Goal: Task Accomplishment & Management: Manage account settings

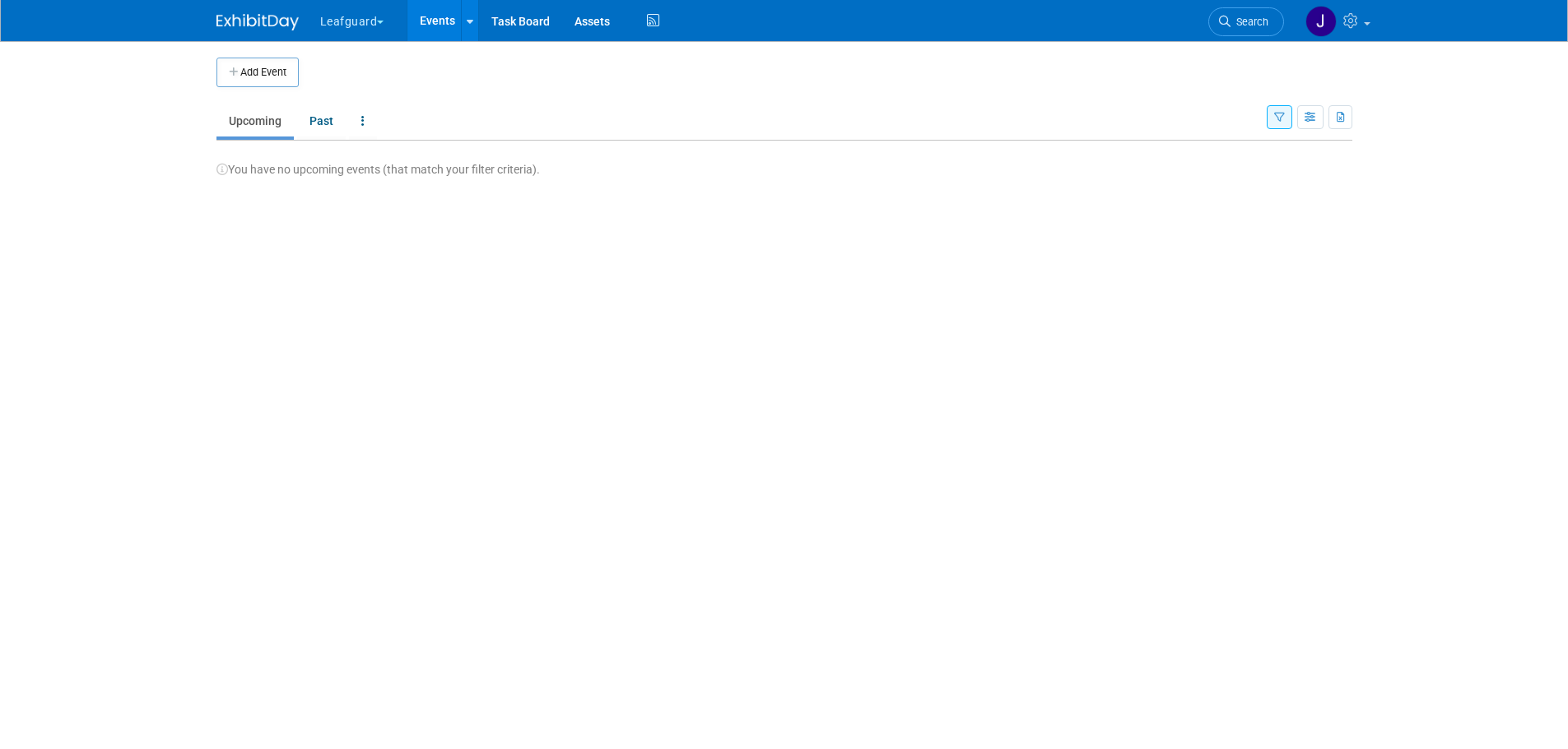
click at [1284, 117] on button "button" at bounding box center [1279, 116] width 25 height 23
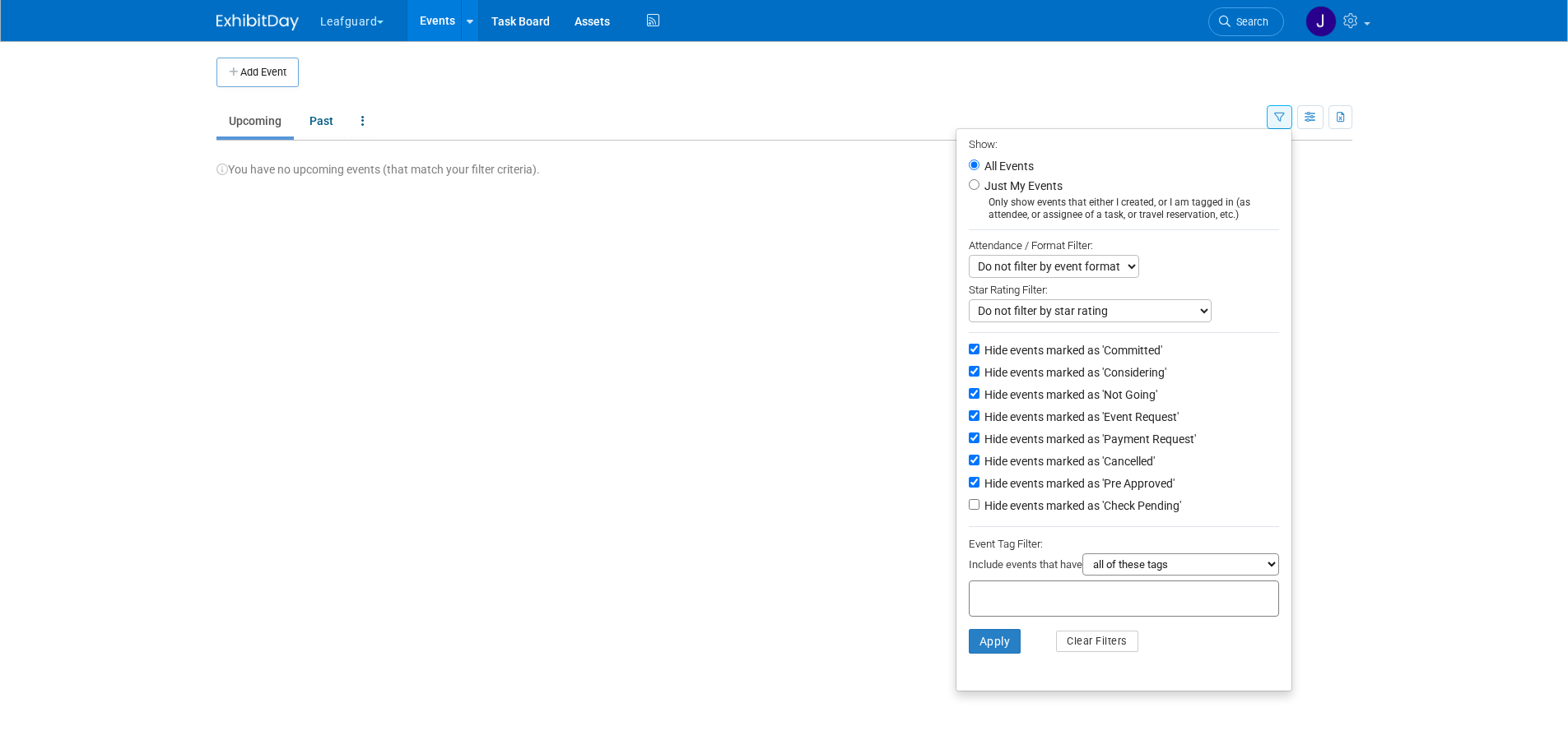
click at [1096, 488] on label "Hide events marked as 'Pre Approved'" at bounding box center [1078, 484] width 193 height 17
click at [979, 487] on input "Hide events marked as 'Pre Approved'" at bounding box center [973, 482] width 10 height 10
checkbox input "false"
click at [1107, 447] on label "Hide events marked as 'Payment Request'" at bounding box center [1088, 440] width 215 height 17
click at [979, 443] on input "Hide events marked as 'Payment Request'" at bounding box center [973, 438] width 10 height 10
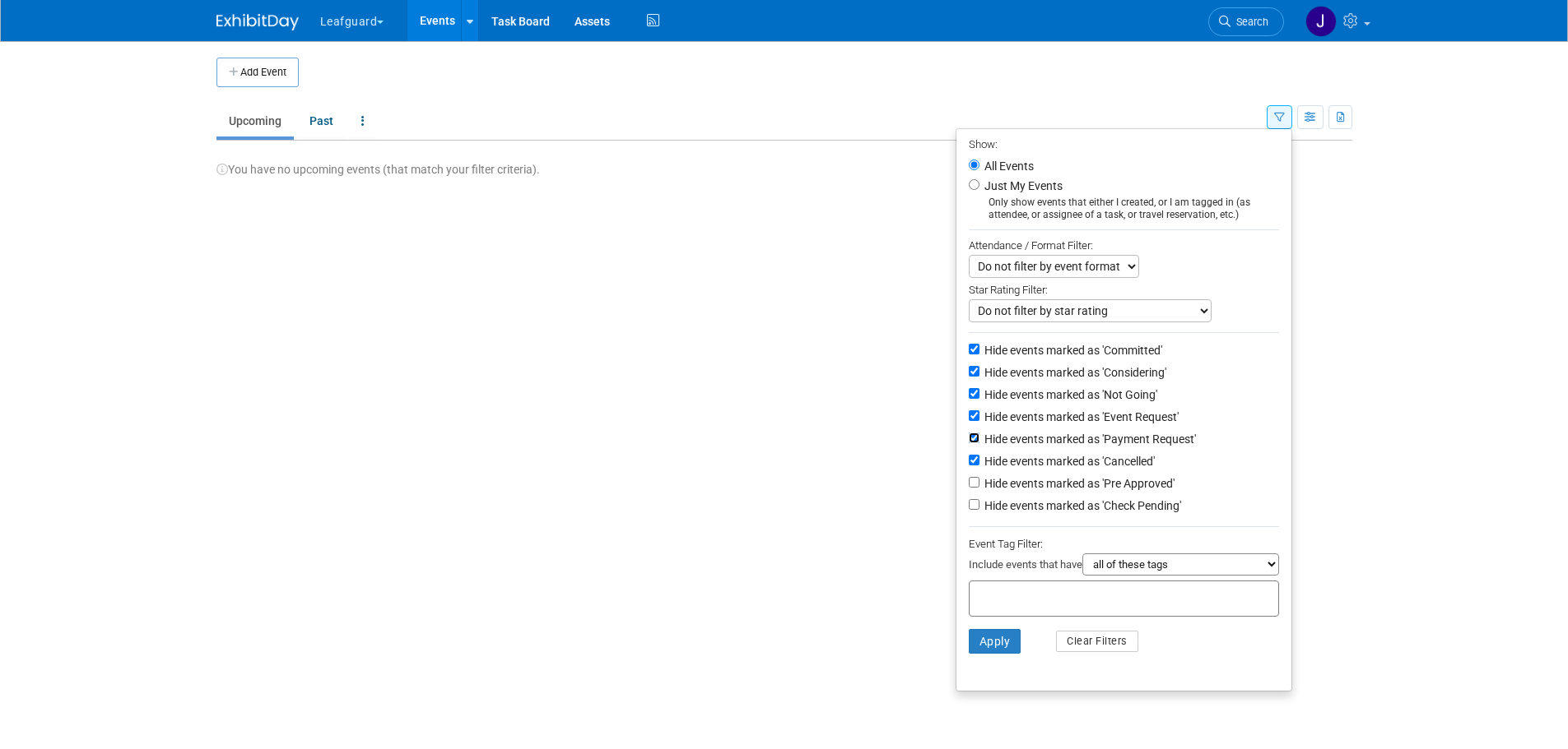
checkbox input "false"
click at [1103, 426] on label "Hide events marked as 'Event Request'" at bounding box center [1079, 417] width 198 height 17
click at [979, 421] on input "Hide events marked as 'Event Request'" at bounding box center [973, 415] width 10 height 10
checkbox input "false"
click at [990, 654] on button "Apply" at bounding box center [995, 641] width 53 height 24
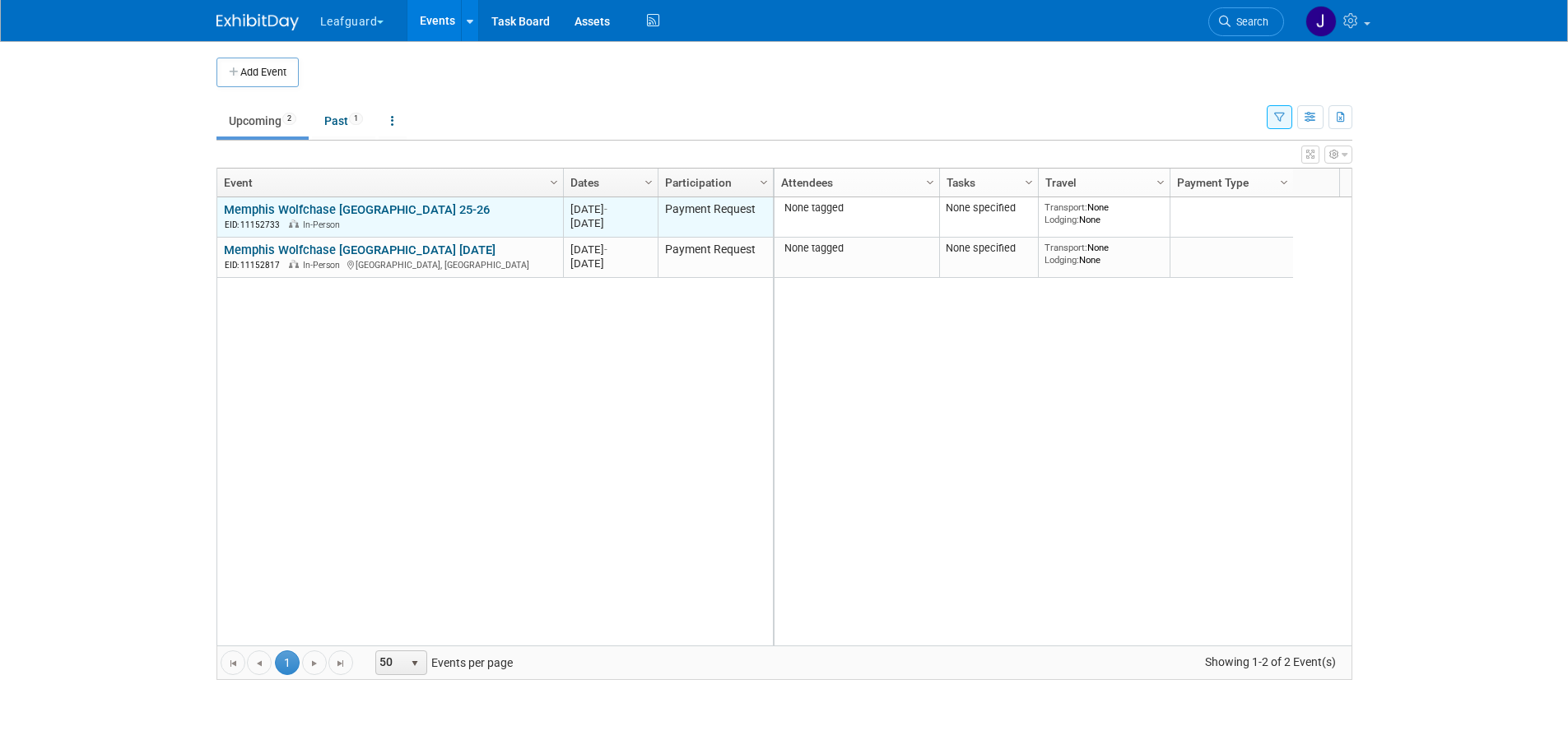
click at [389, 208] on link "Memphis Wolfchase [GEOGRAPHIC_DATA] 25-26" at bounding box center [356, 210] width 265 height 15
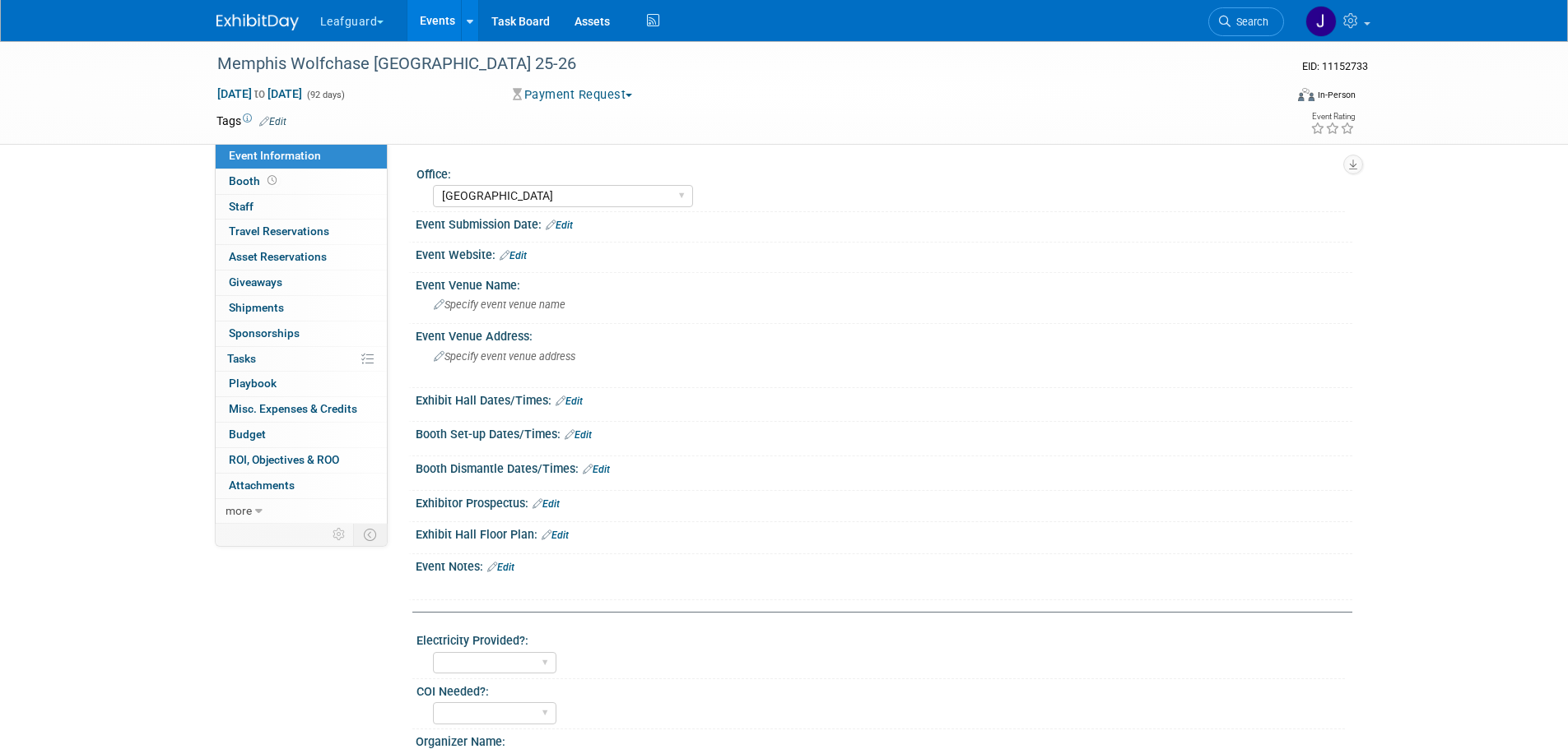
select select "[GEOGRAPHIC_DATA]"
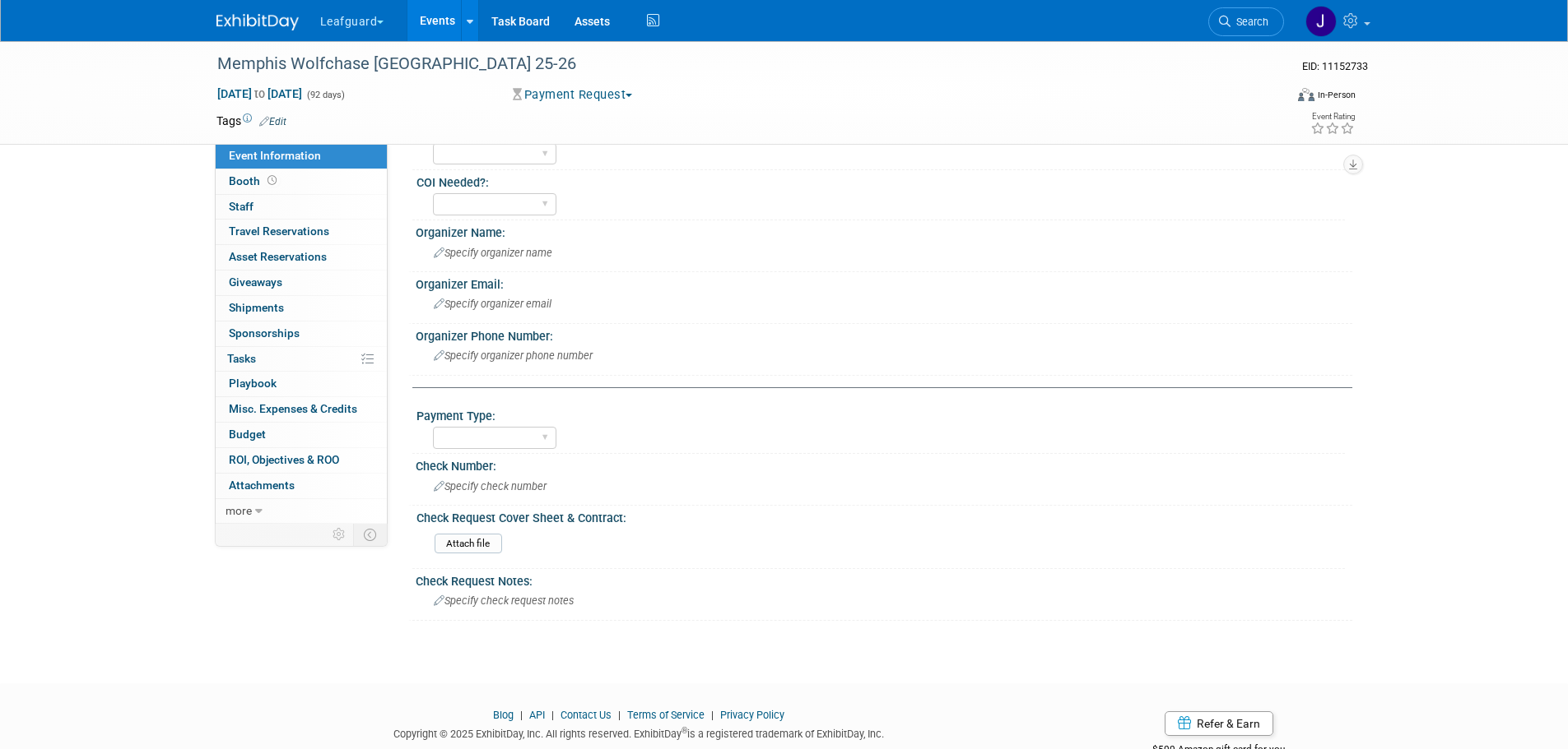
scroll to position [558, 0]
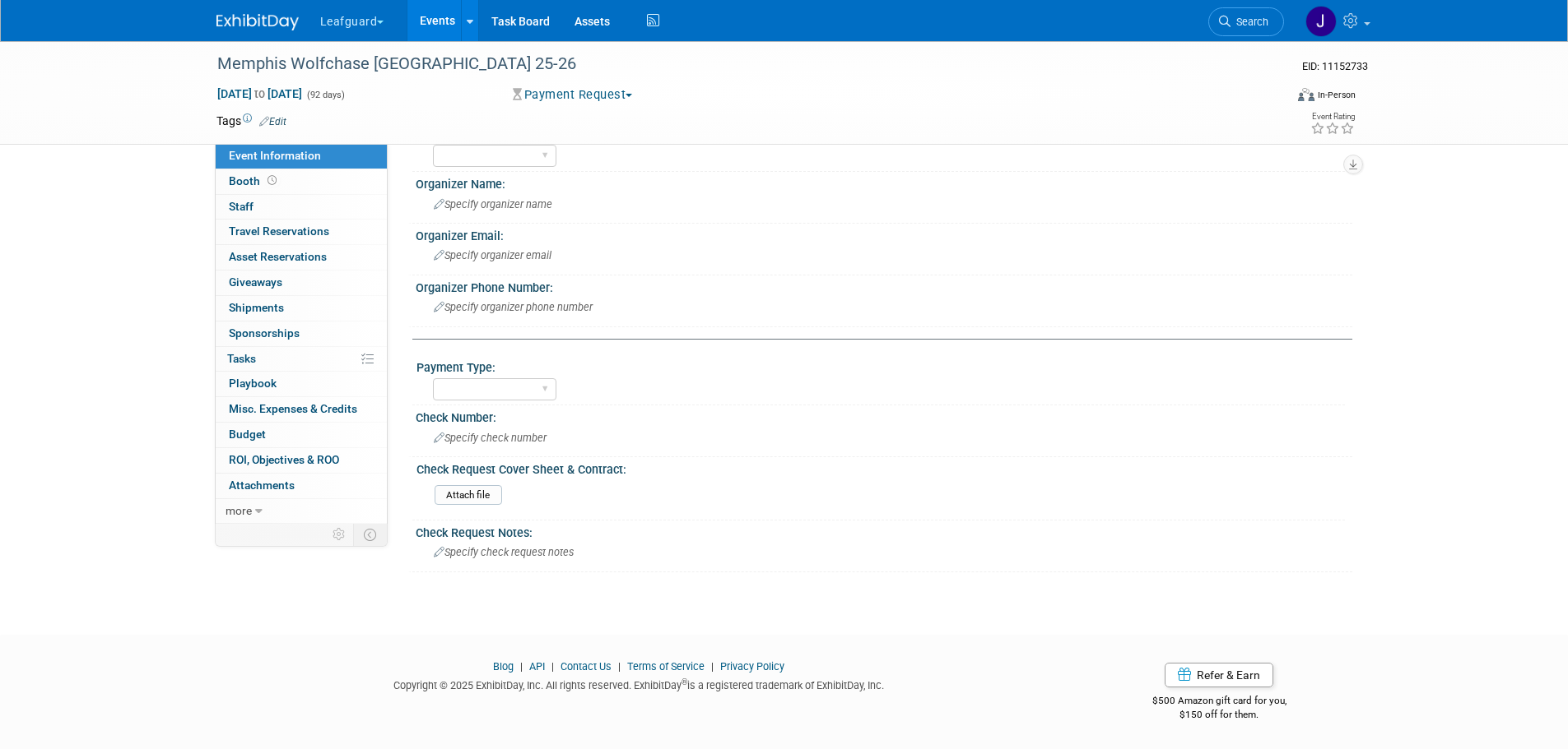
click at [265, 17] on img at bounding box center [258, 22] width 83 height 17
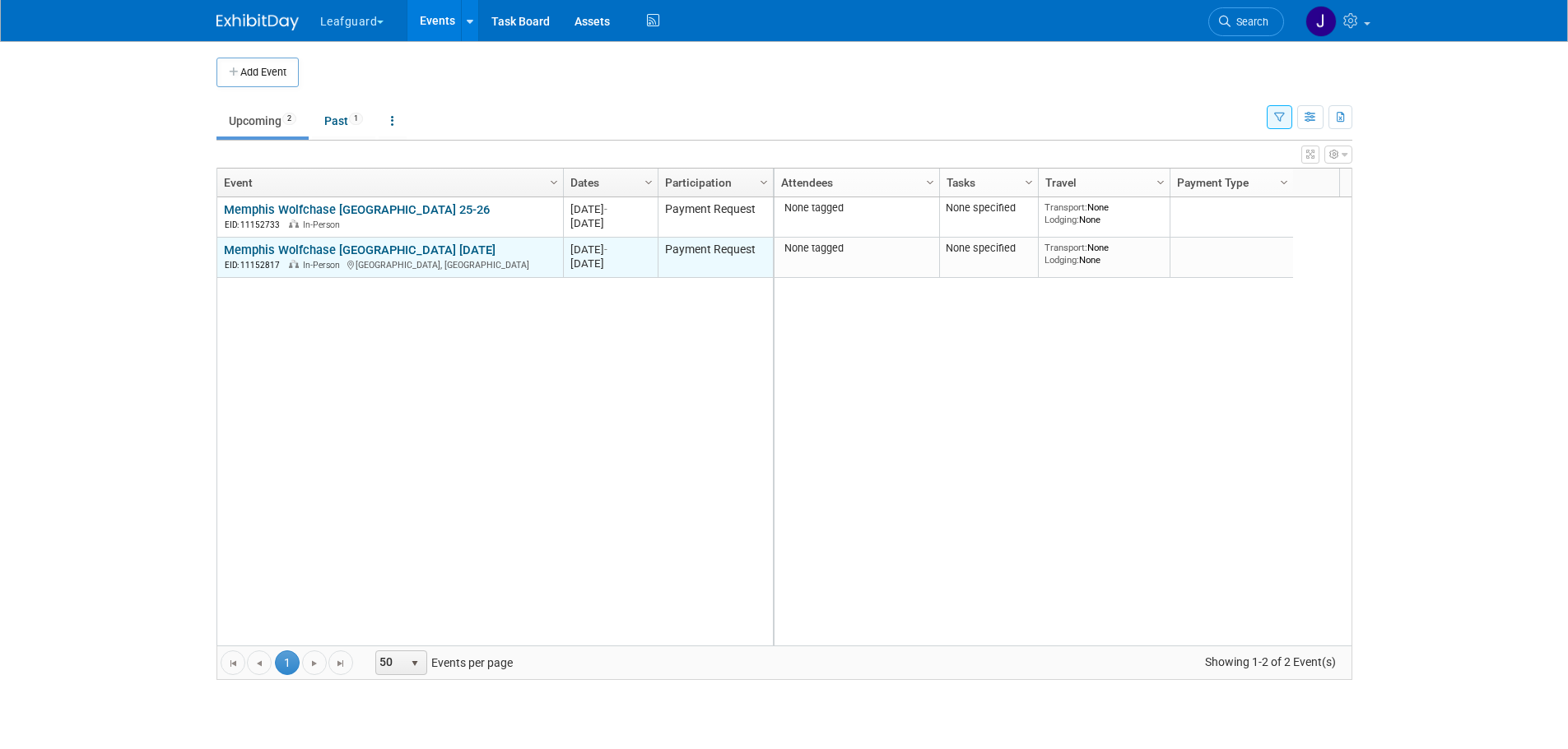
click at [461, 246] on link "Memphis Wolfchase Galleria Mall November 2025" at bounding box center [360, 250] width 272 height 15
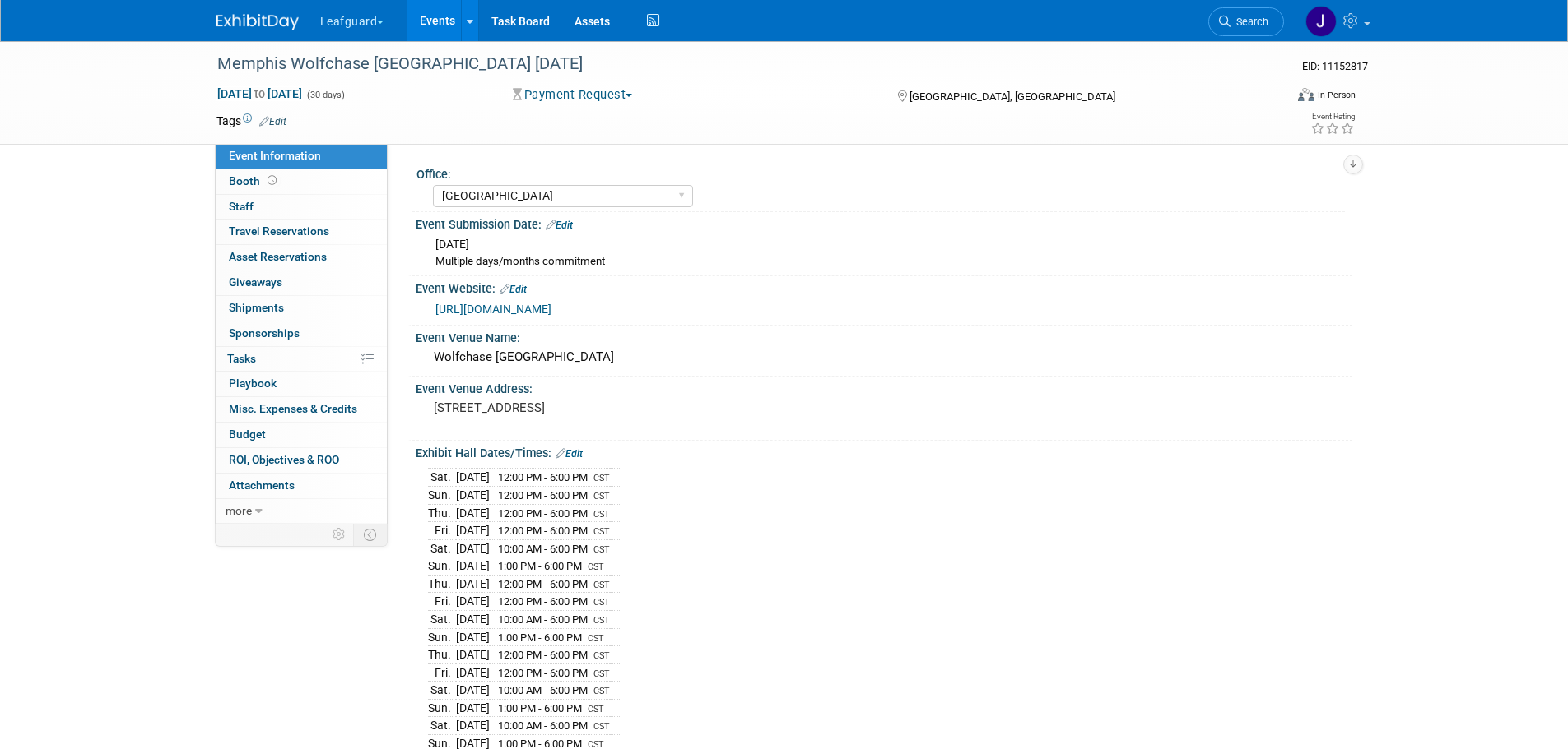
select select "[GEOGRAPHIC_DATA]"
select select "Yes"
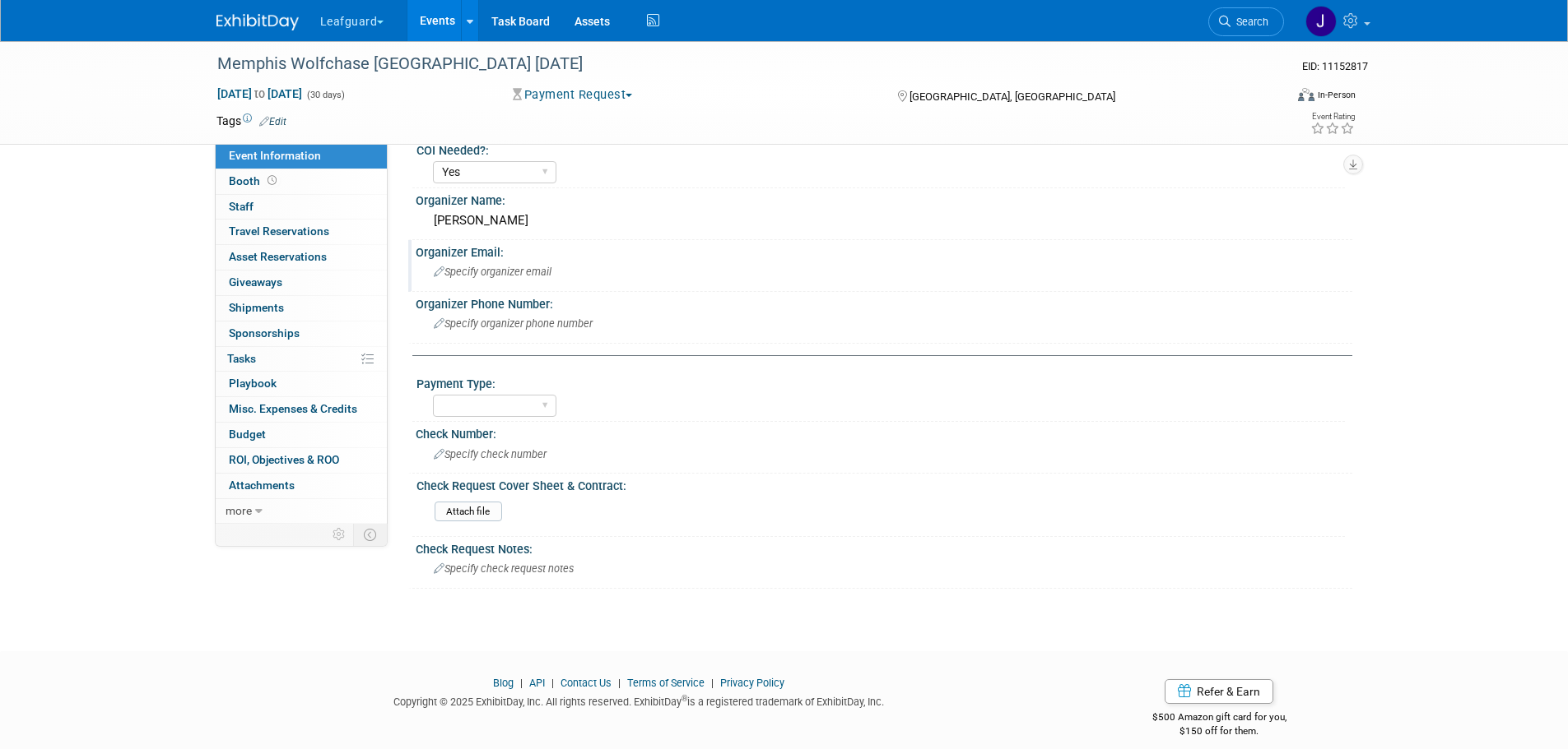
scroll to position [887, 0]
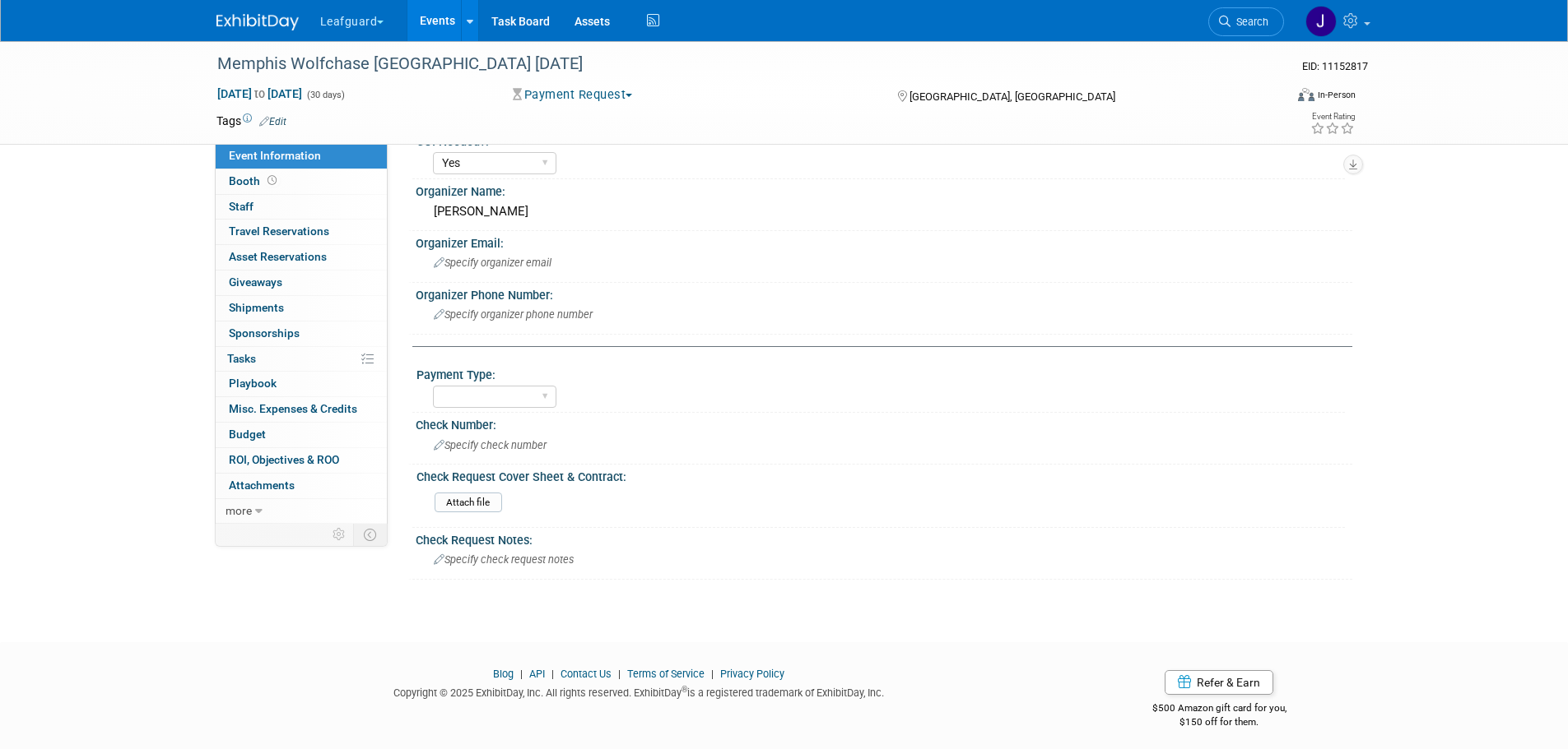
click at [270, 18] on img at bounding box center [258, 22] width 83 height 17
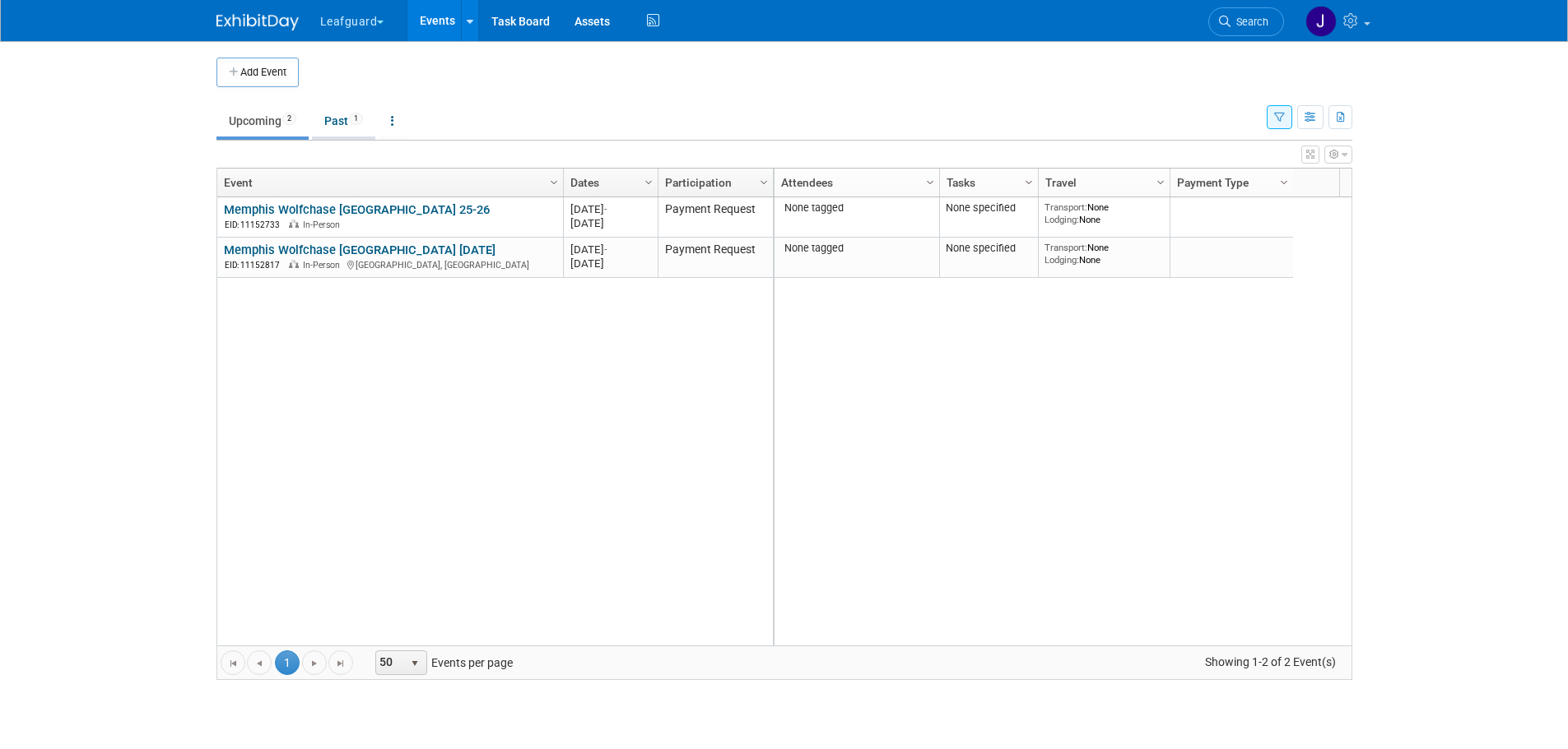
click at [357, 122] on span "1" at bounding box center [355, 118] width 14 height 12
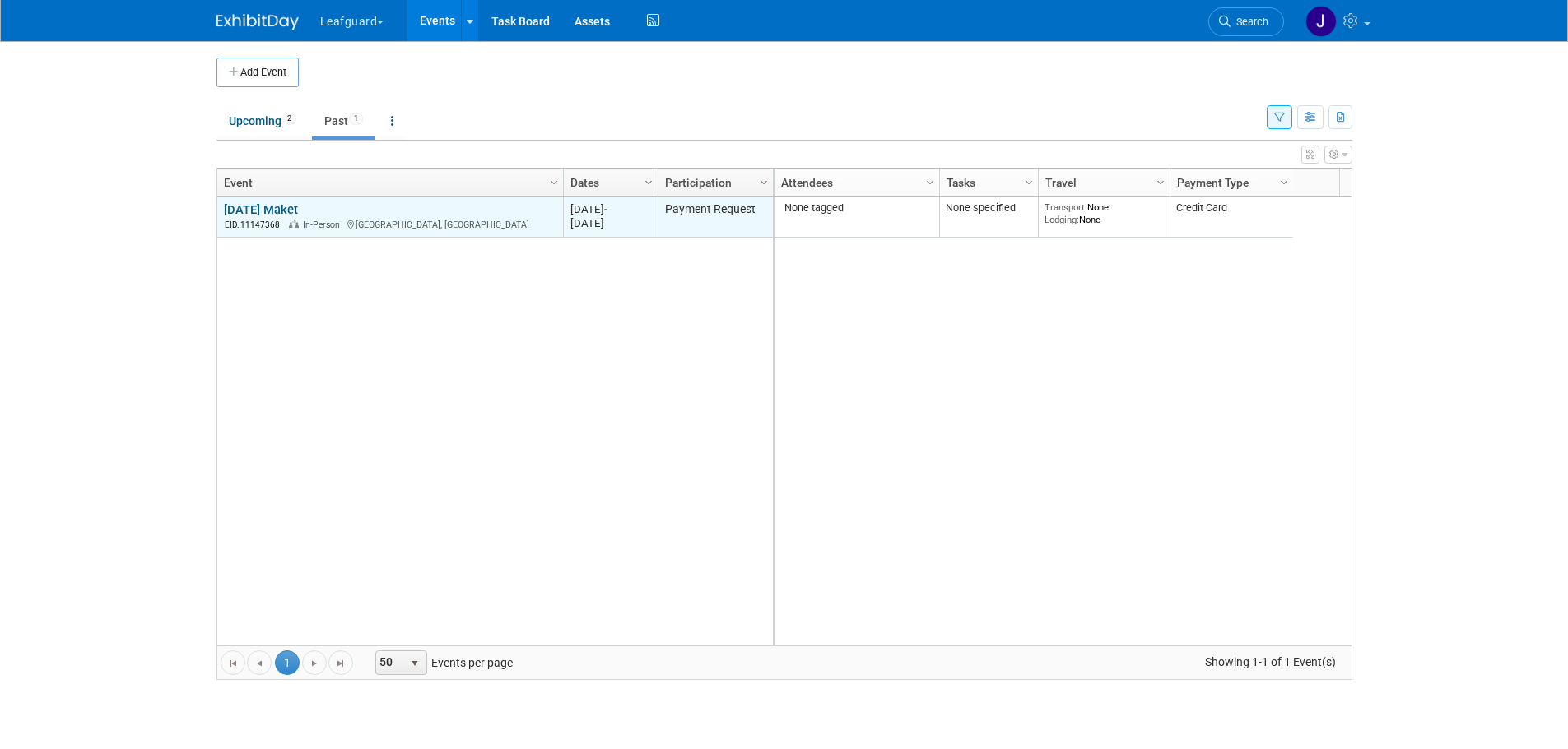
click at [273, 206] on link "4th of July Maket" at bounding box center [261, 210] width 74 height 15
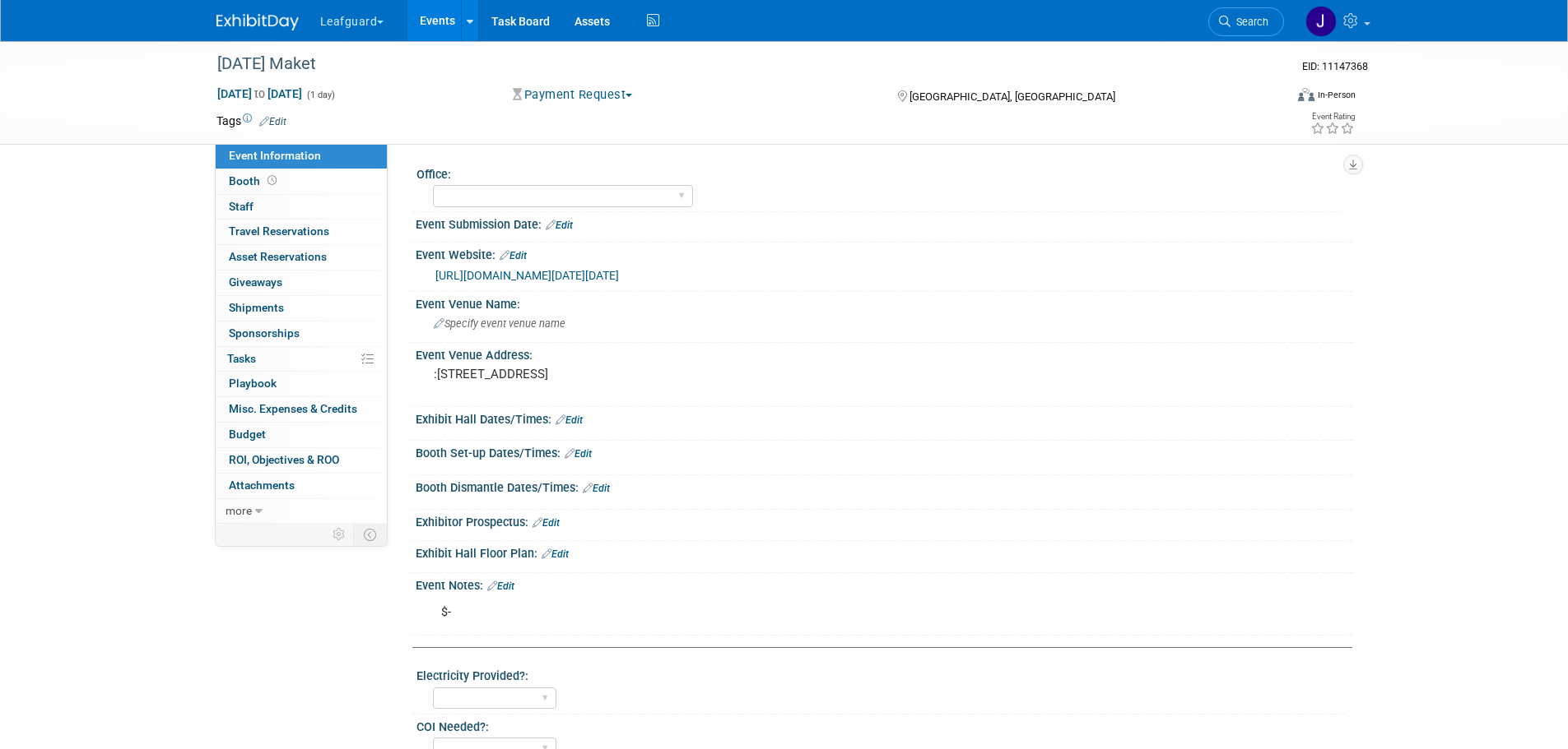
select select "Credit Card"
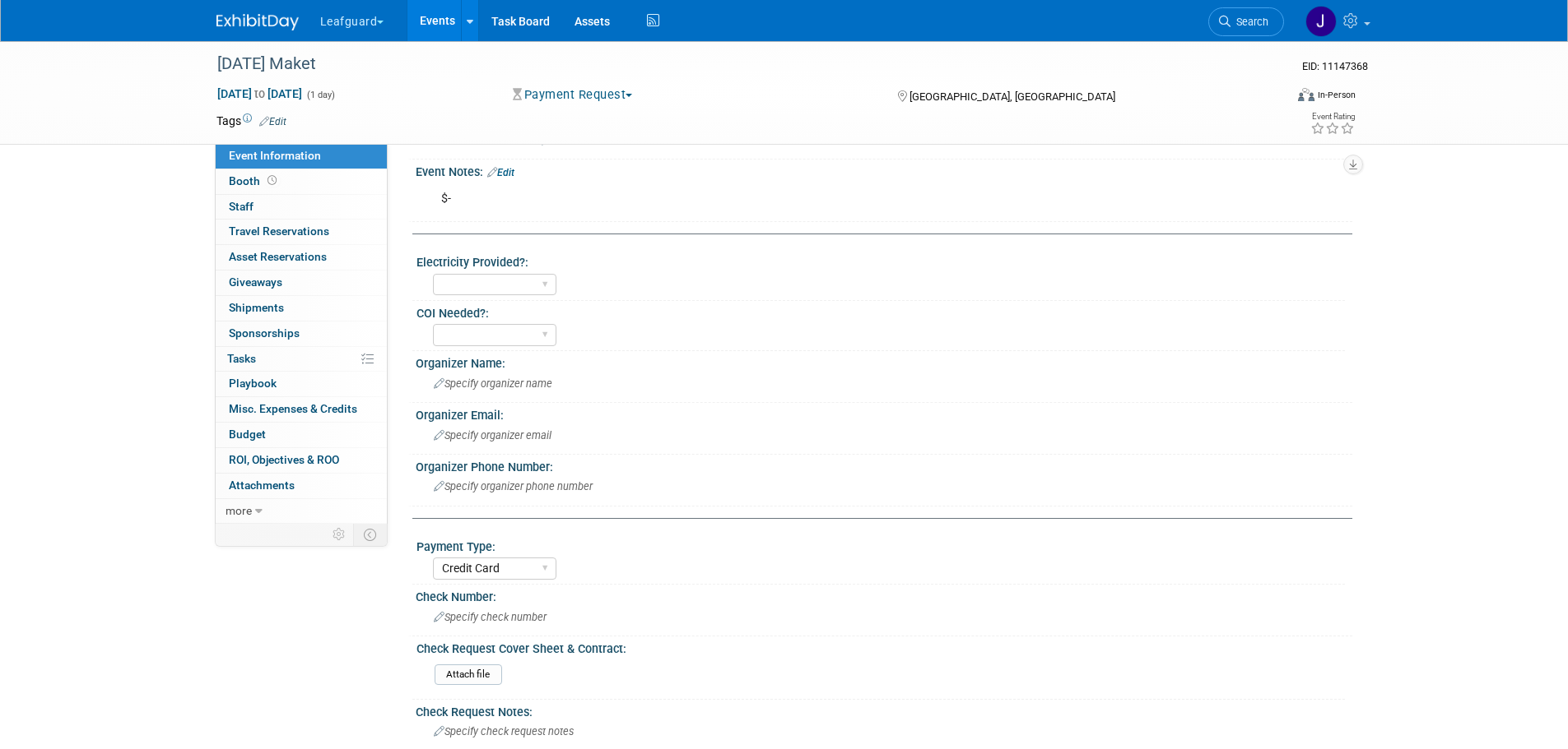
scroll to position [390, 0]
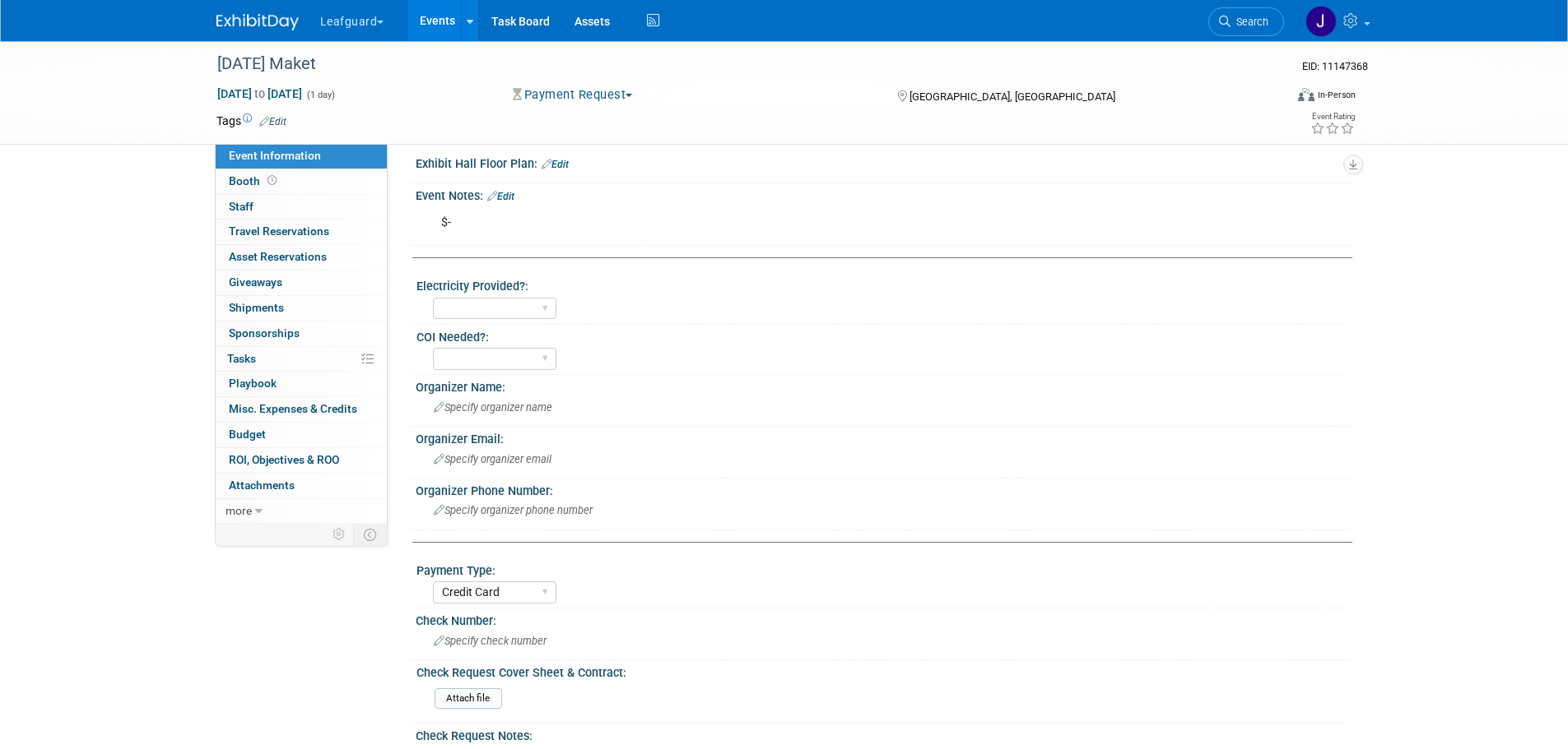
click at [596, 93] on button "Payment Request" at bounding box center [573, 95] width 131 height 17
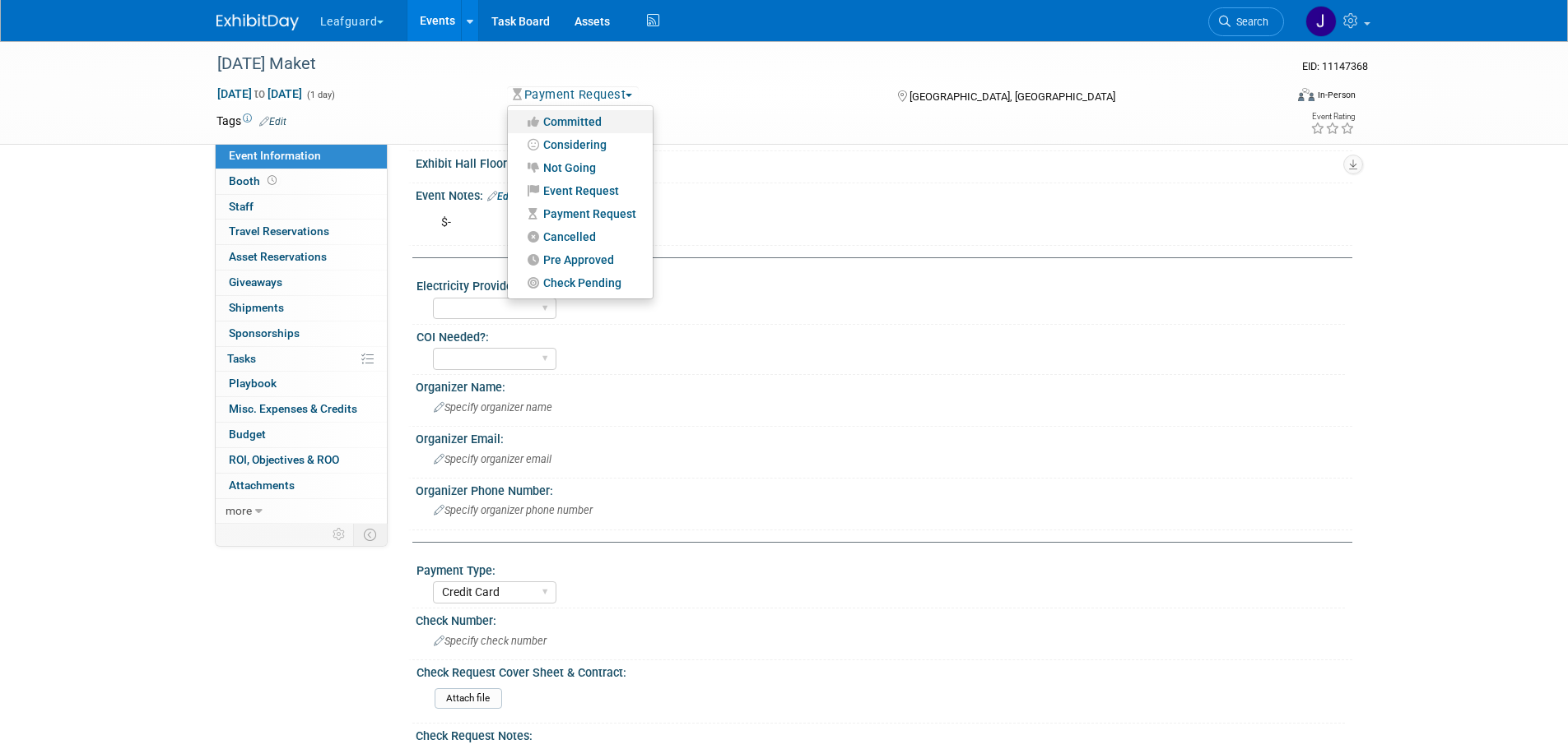
click at [603, 124] on link "Committed" at bounding box center [580, 122] width 144 height 23
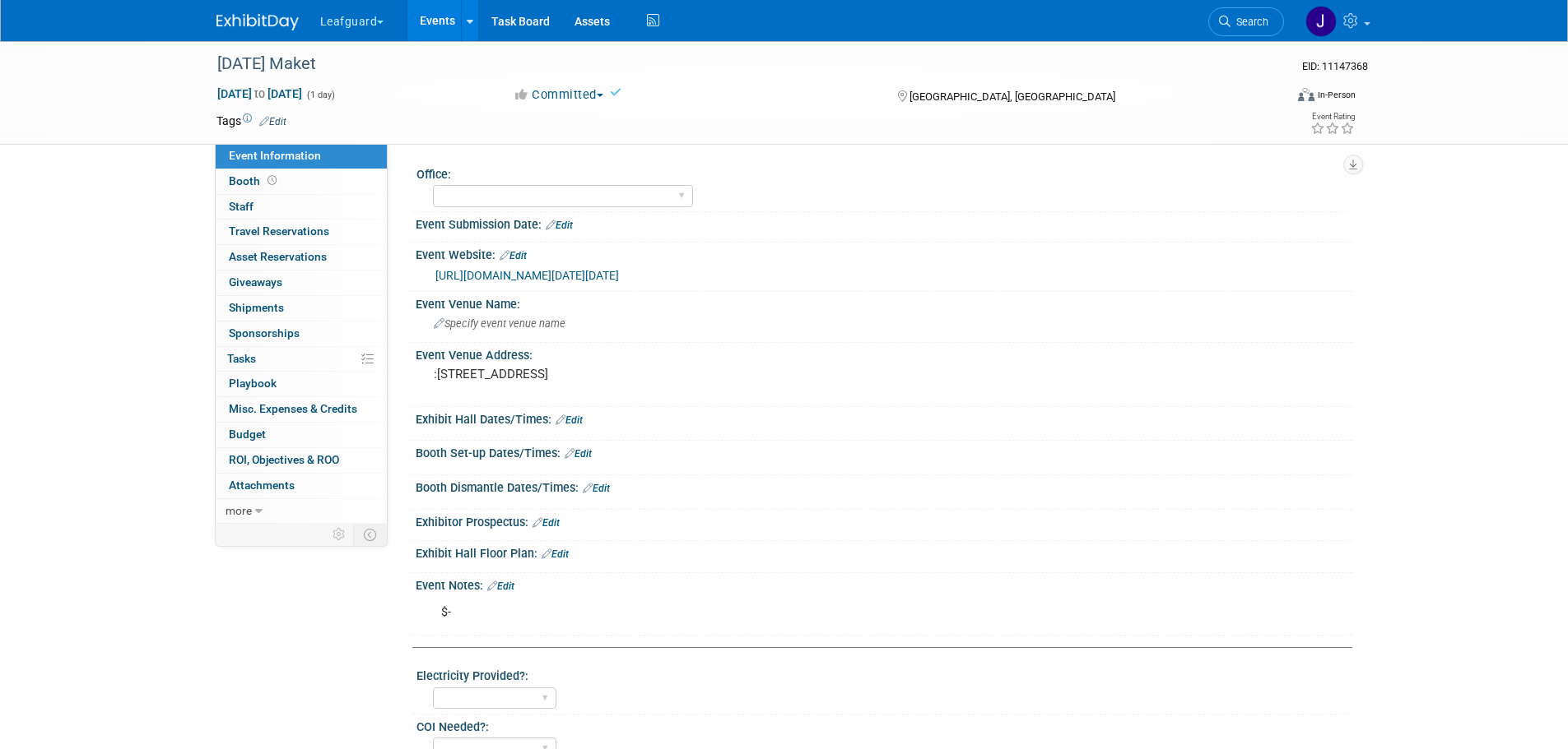
click at [246, 17] on img at bounding box center [258, 22] width 83 height 17
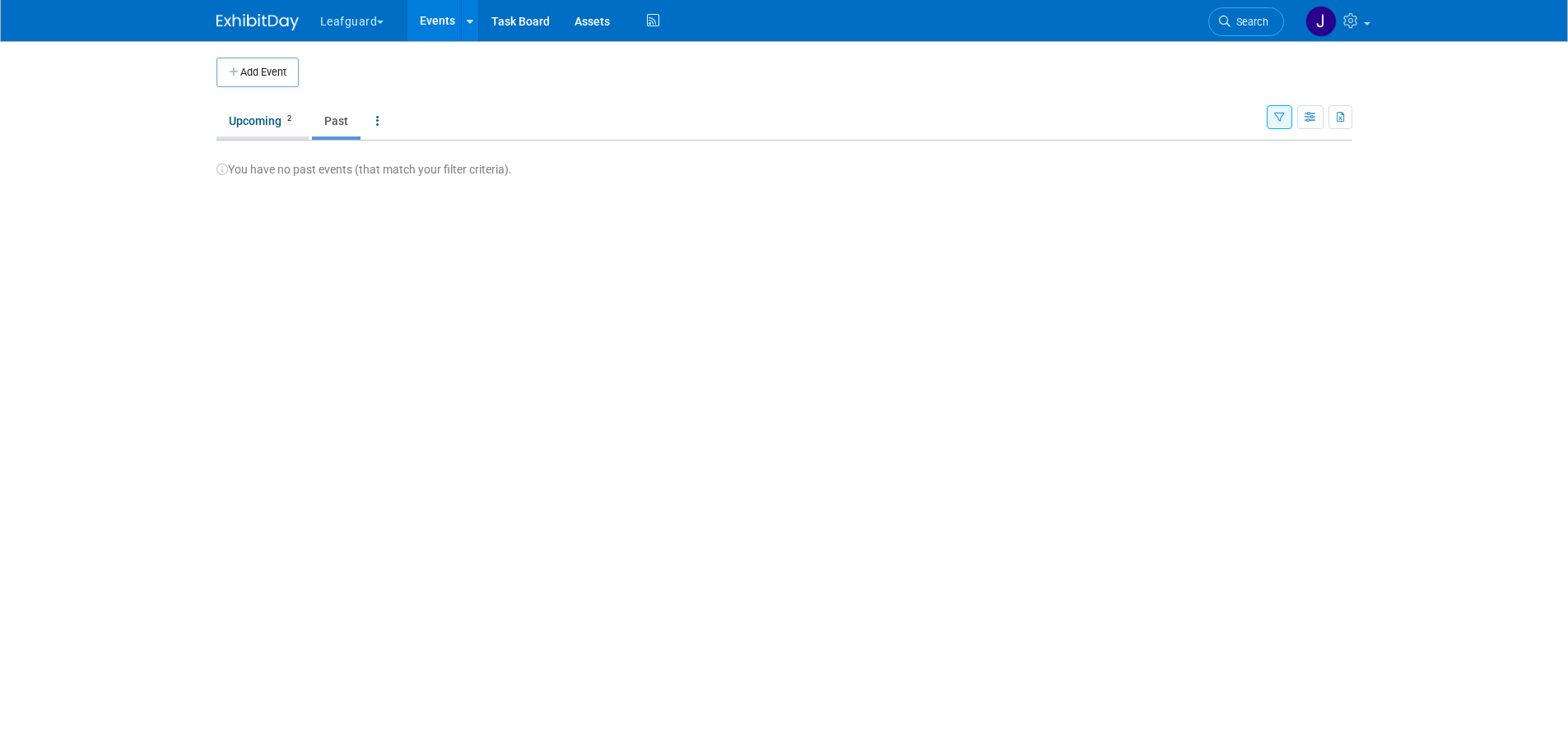
click at [265, 120] on link "Upcoming 2" at bounding box center [263, 120] width 92 height 31
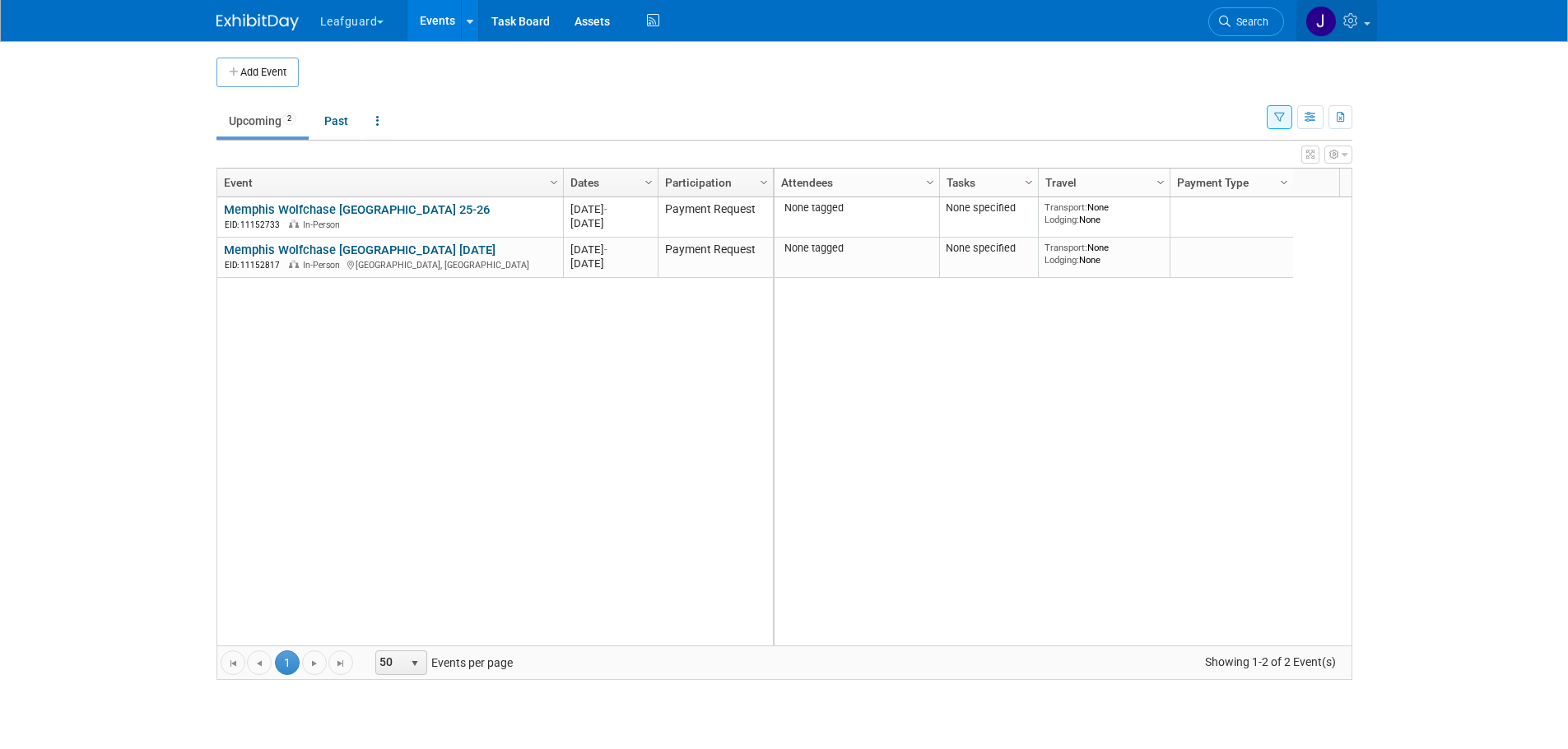
click at [1355, 19] on icon at bounding box center [1352, 21] width 19 height 15
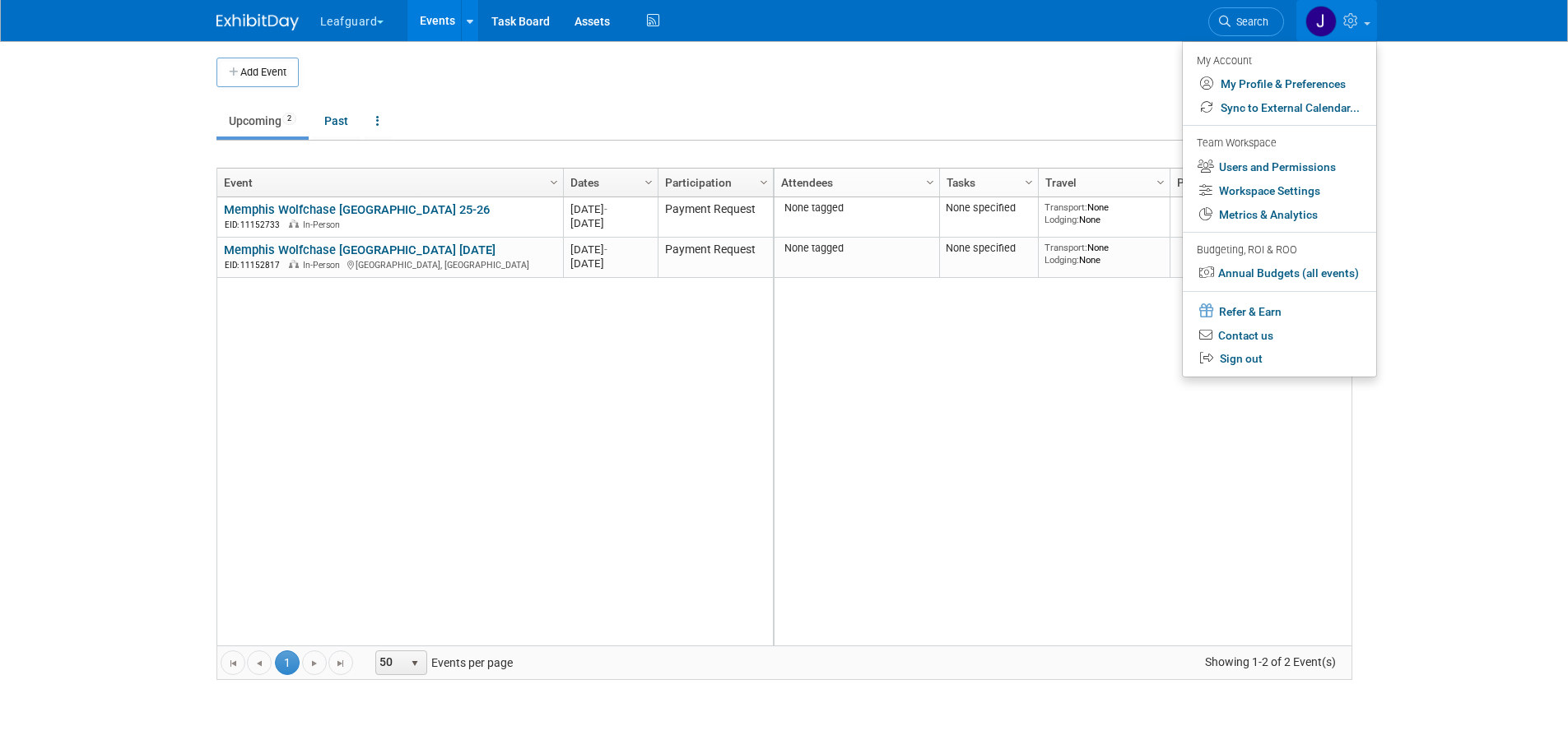
click at [355, 13] on button "Leafguard" at bounding box center [362, 18] width 86 height 37
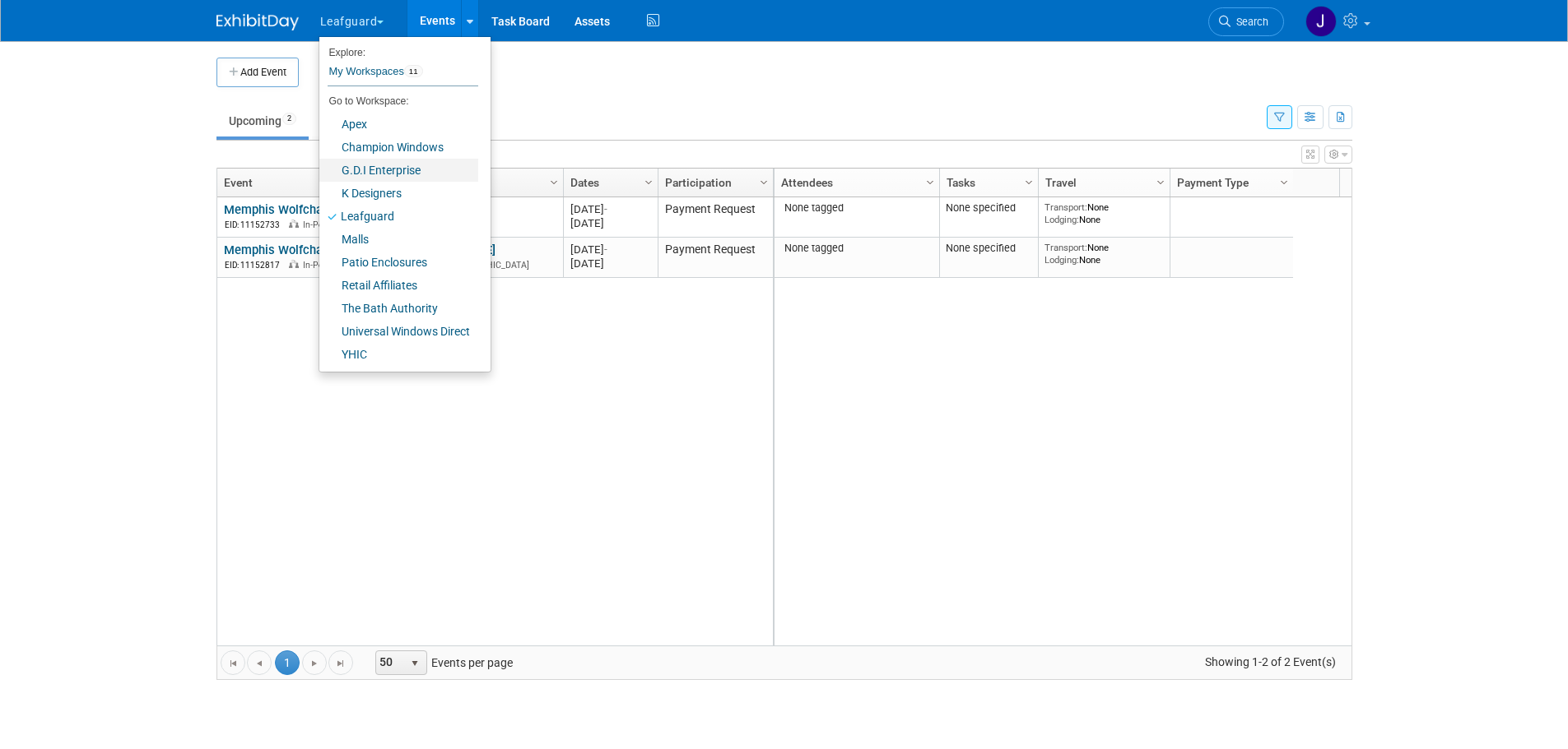
click at [377, 170] on link "G.D.I Enterprise" at bounding box center [398, 170] width 158 height 23
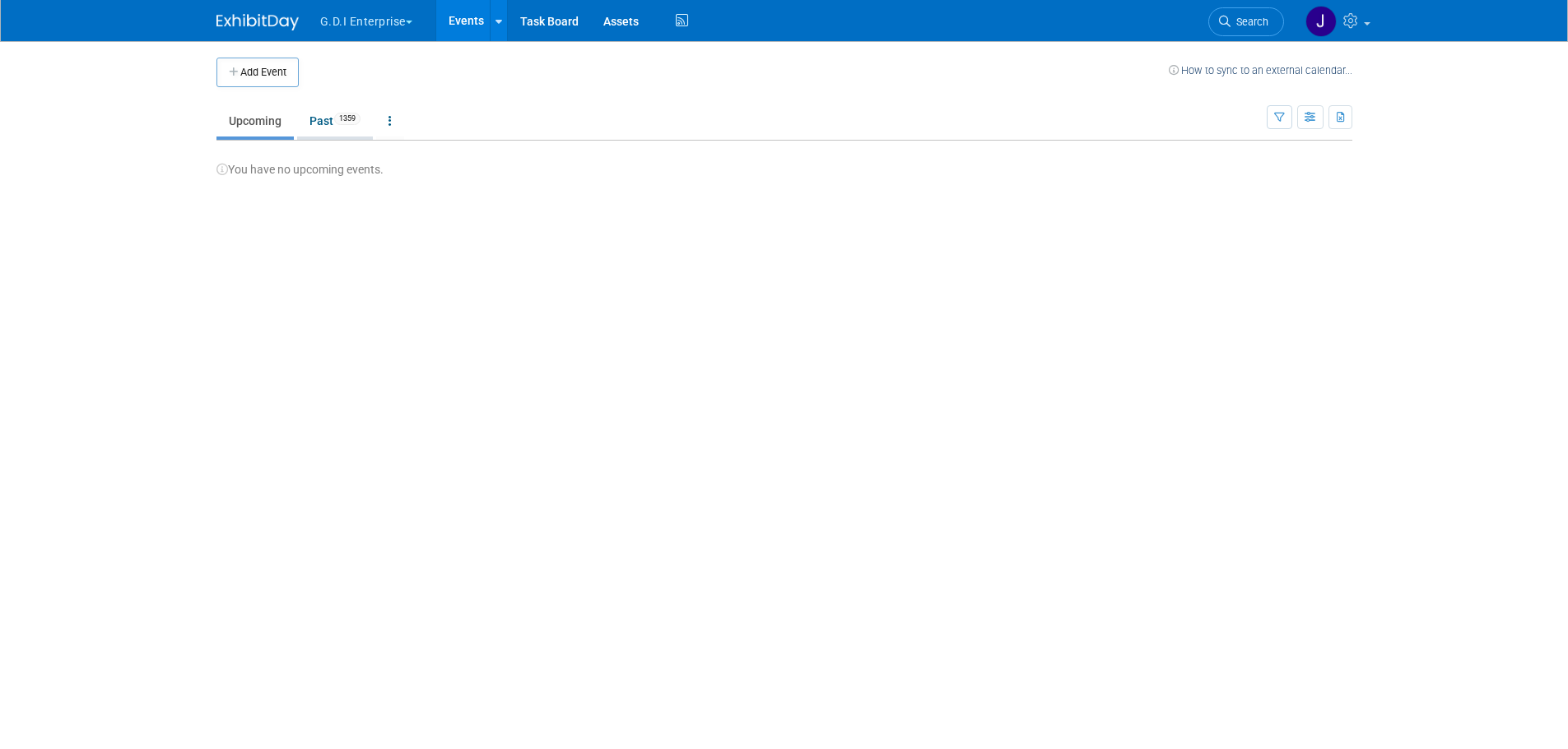
click at [334, 120] on link "Past 1359" at bounding box center [335, 120] width 76 height 31
